Goal: Task Accomplishment & Management: Use online tool/utility

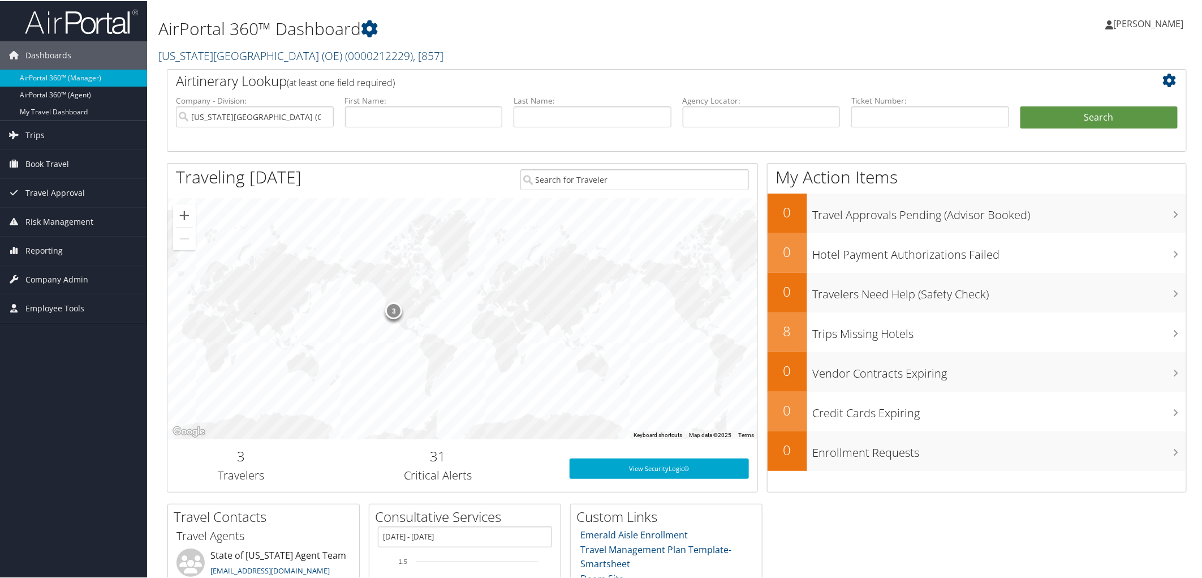
click at [352, 58] on span "( 0000212229 )" at bounding box center [379, 54] width 68 height 15
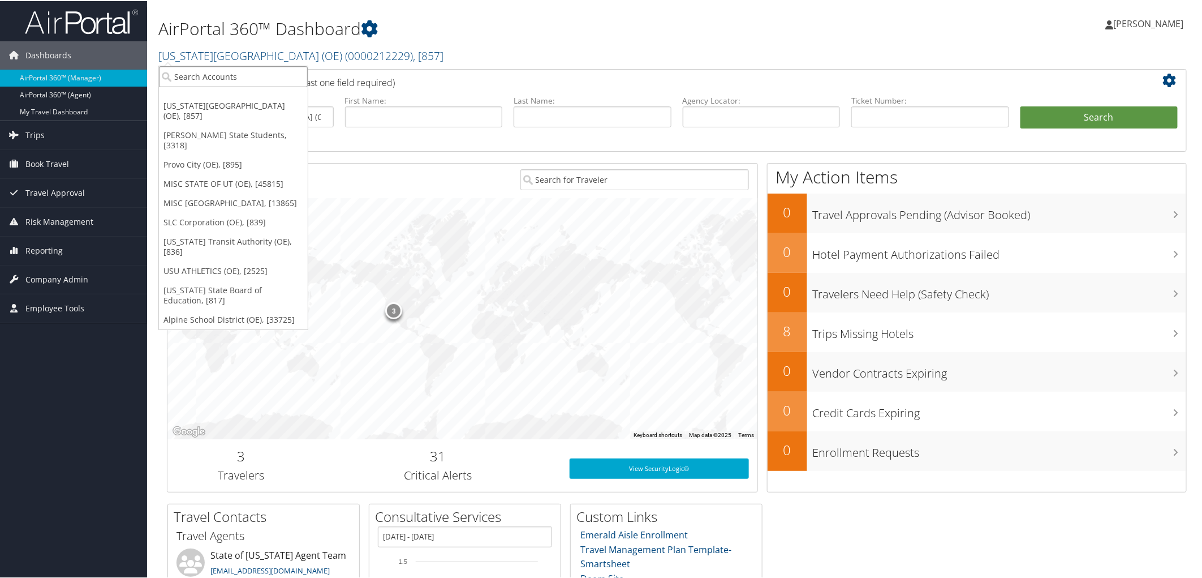
click at [269, 74] on input "search" at bounding box center [233, 75] width 149 height 21
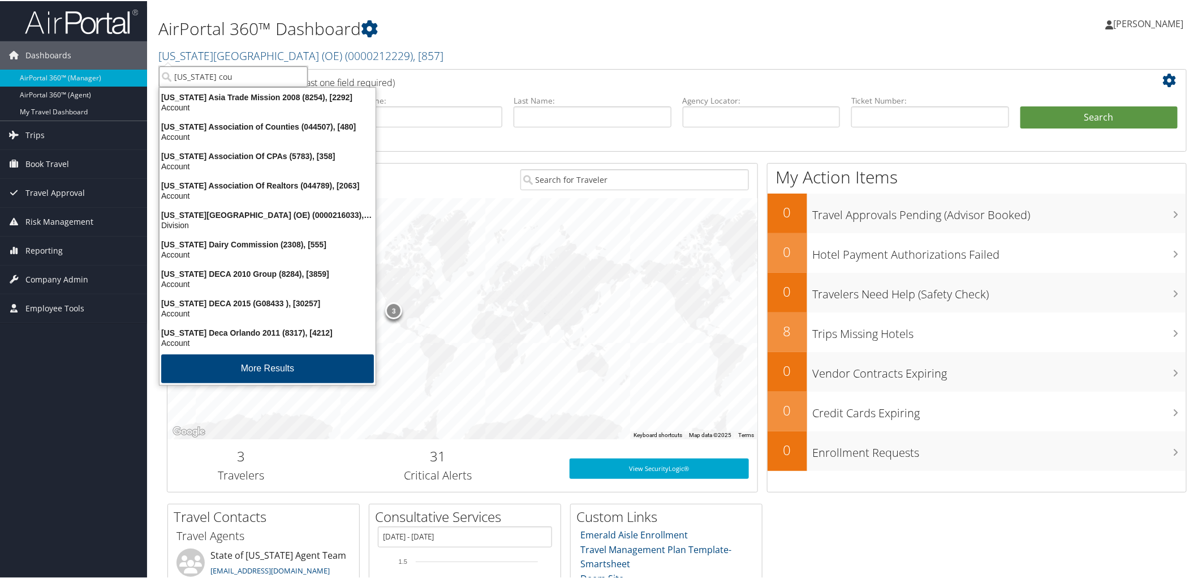
type input "utah coun"
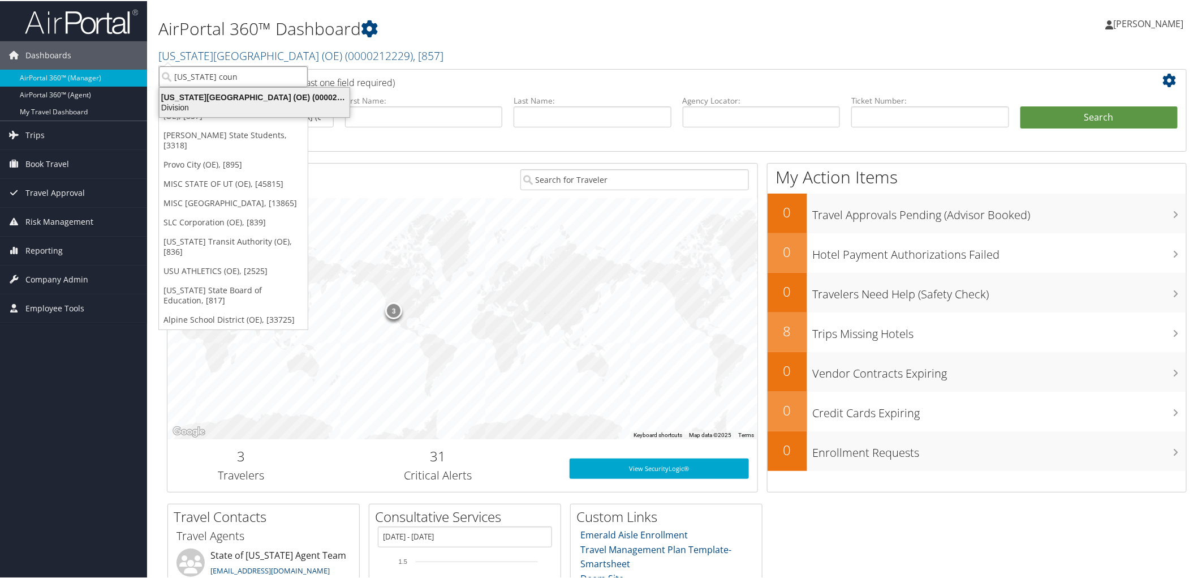
click at [215, 102] on div "Division" at bounding box center [255, 106] width 204 height 10
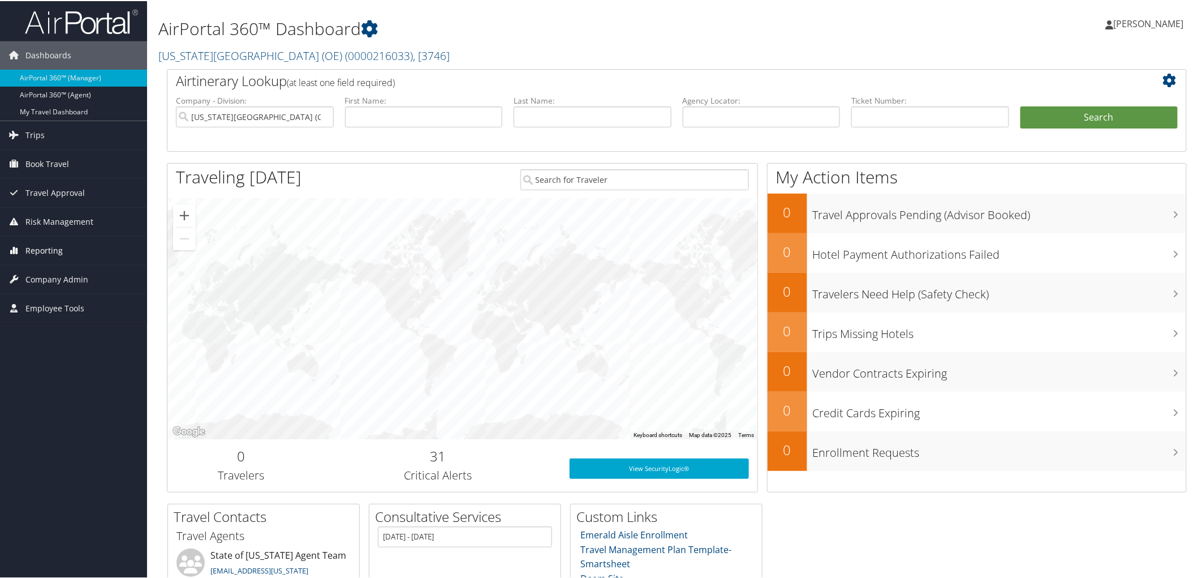
click at [41, 245] on span "Reporting" at bounding box center [43, 249] width 37 height 28
click at [42, 347] on span "Company Admin" at bounding box center [56, 346] width 63 height 28
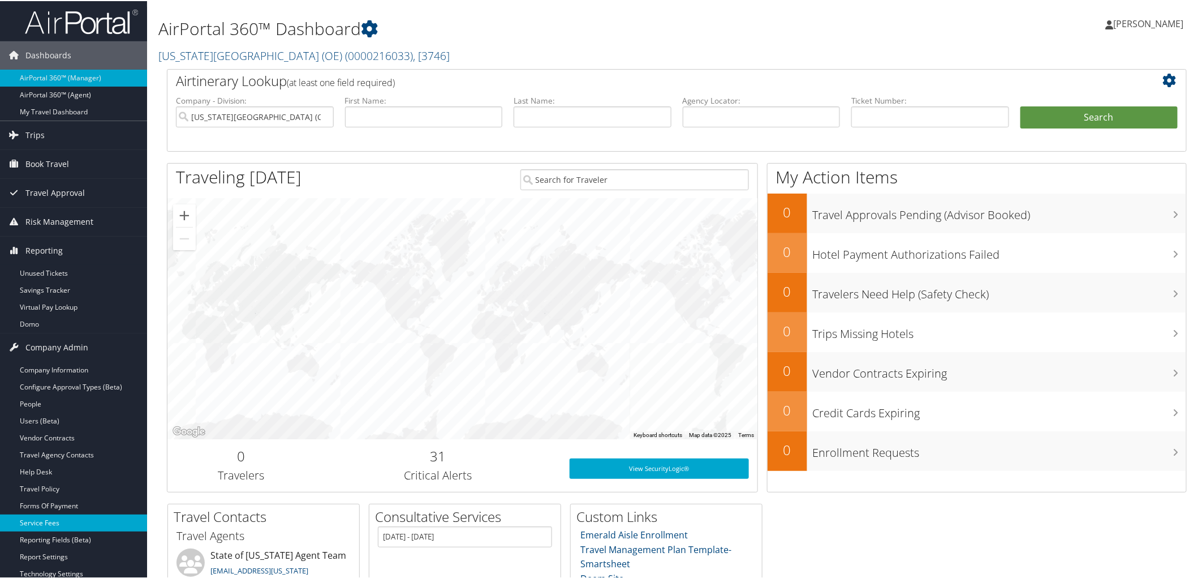
click at [51, 521] on link "Service Fees" at bounding box center [73, 521] width 147 height 17
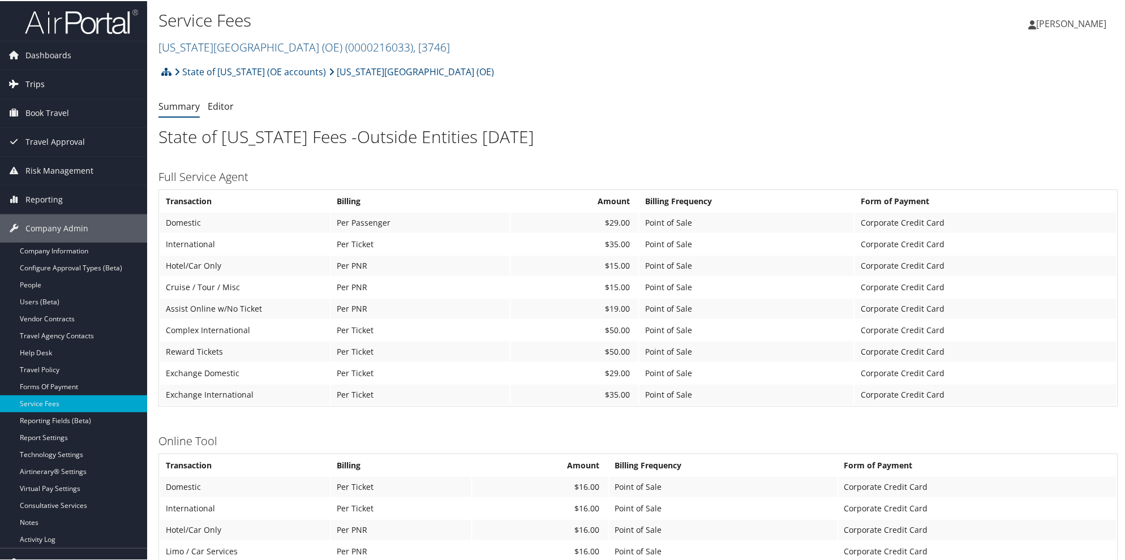
click at [31, 85] on span "Trips" at bounding box center [34, 83] width 19 height 28
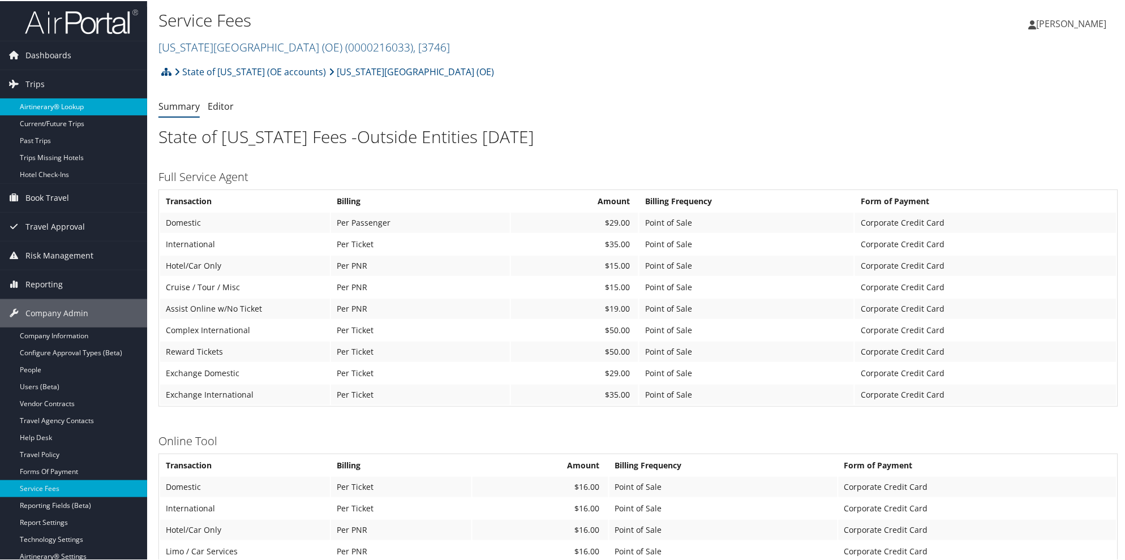
click at [55, 104] on link "Airtinerary® Lookup" at bounding box center [73, 105] width 147 height 17
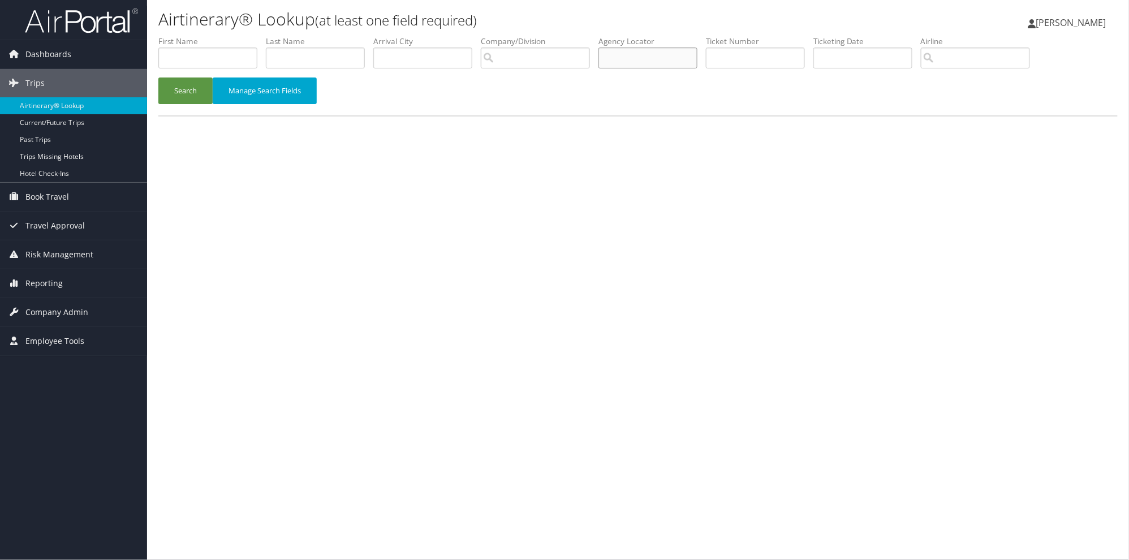
click at [662, 58] on input "text" at bounding box center [648, 58] width 99 height 21
type input "d5yddp"
click at [158, 78] on button "Search" at bounding box center [185, 91] width 54 height 27
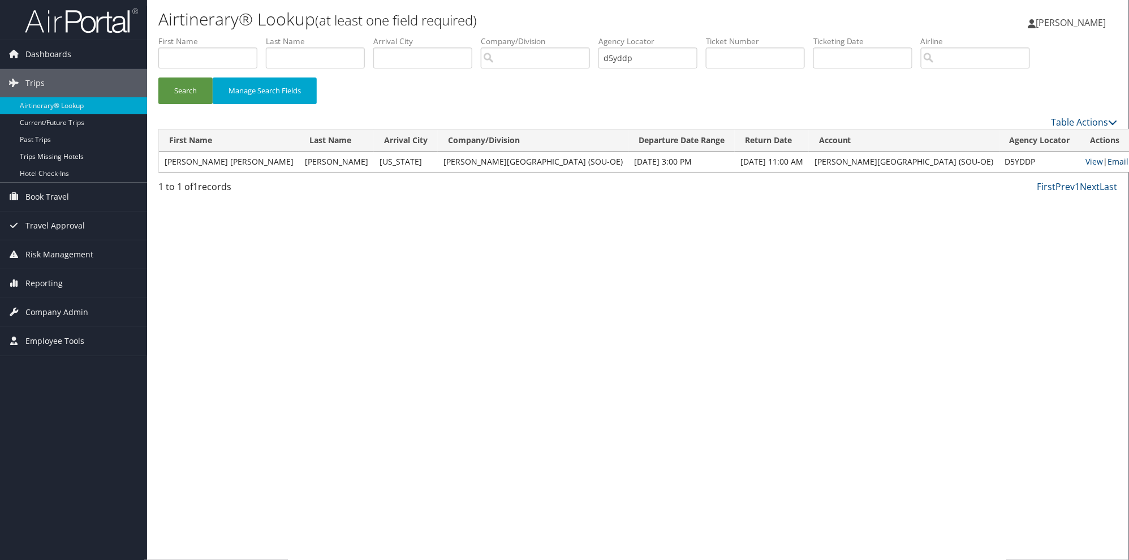
click at [1108, 161] on link "Email" at bounding box center [1118, 161] width 21 height 11
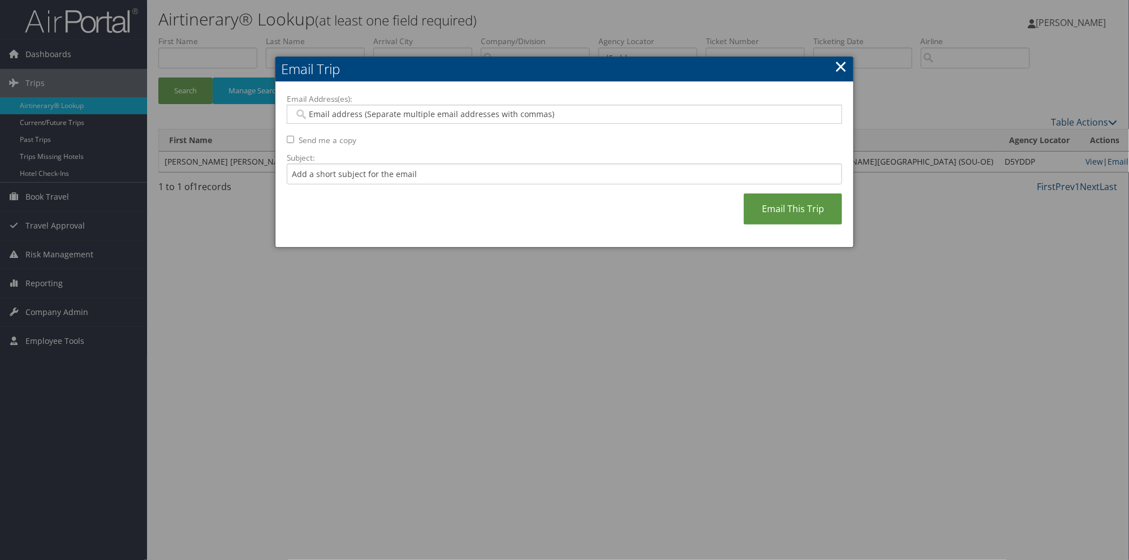
click at [310, 119] on input "Email Address(es):" at bounding box center [564, 114] width 540 height 11
paste input "jennifergarner@weber.edu"
type input "jennifergarner@weber.edu"
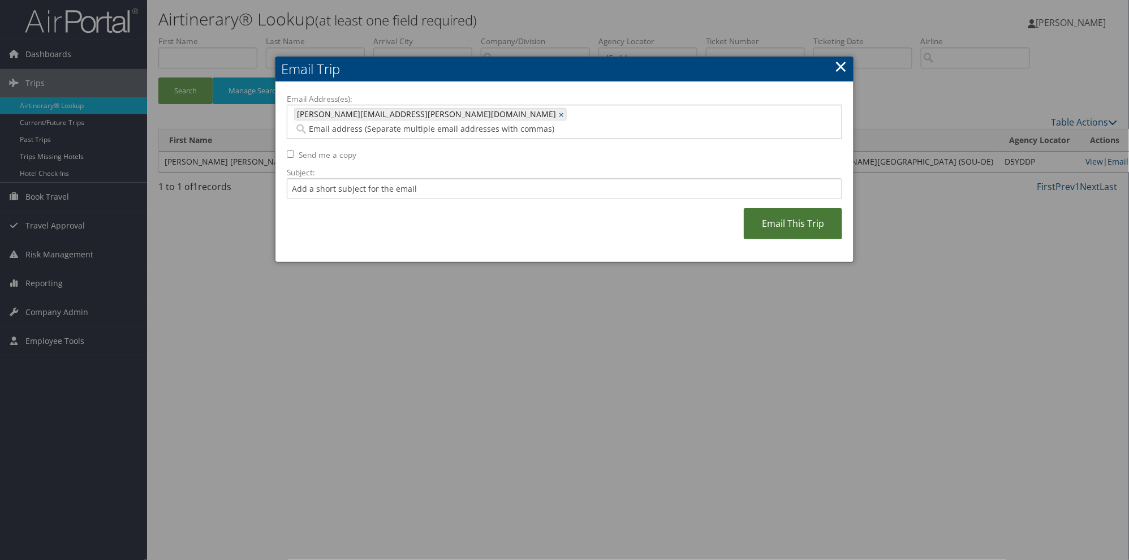
click at [788, 212] on link "Email This Trip" at bounding box center [793, 223] width 98 height 31
